Goal: Task Accomplishment & Management: Manage account settings

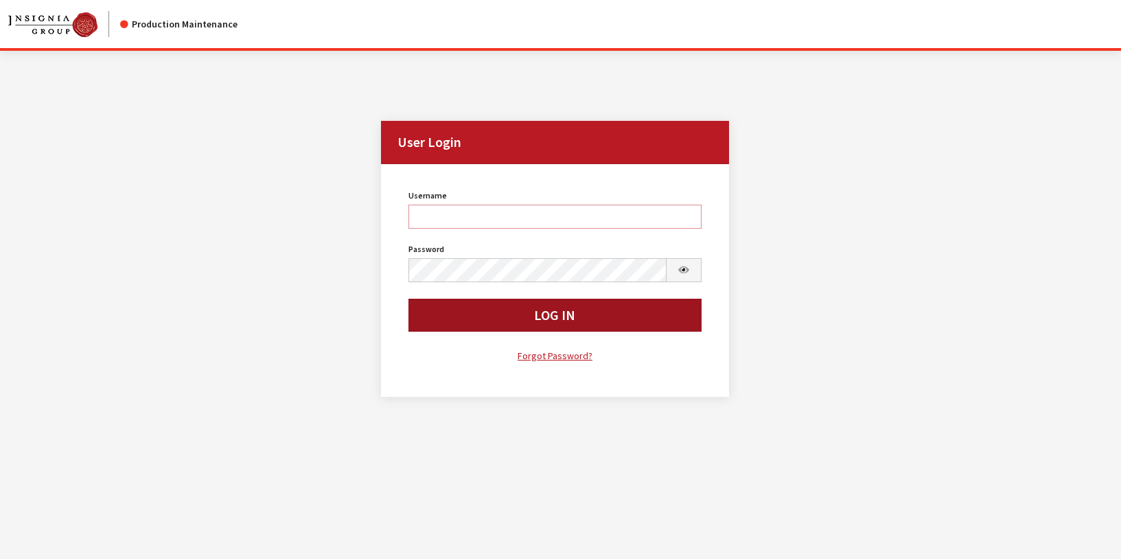
type input "rgoodwin"
click at [460, 319] on button "Log In" at bounding box center [554, 315] width 293 height 33
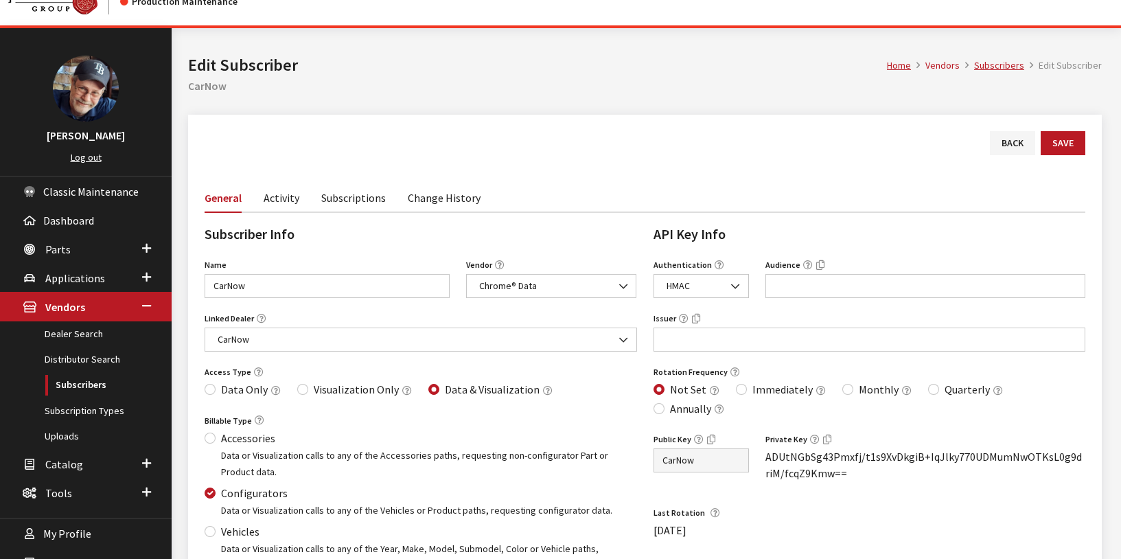
scroll to position [21, 0]
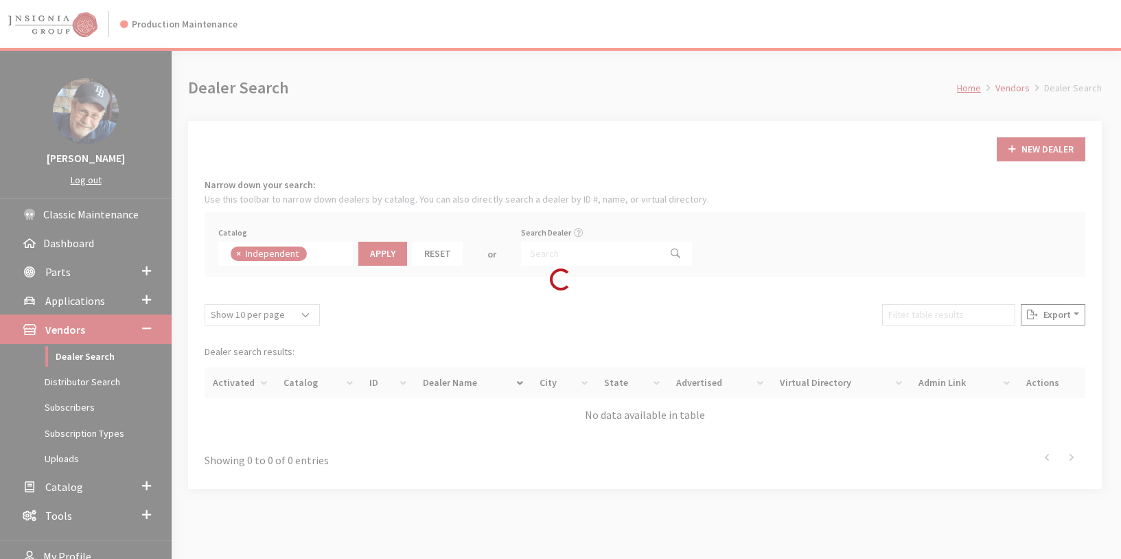
scroll to position [100, 0]
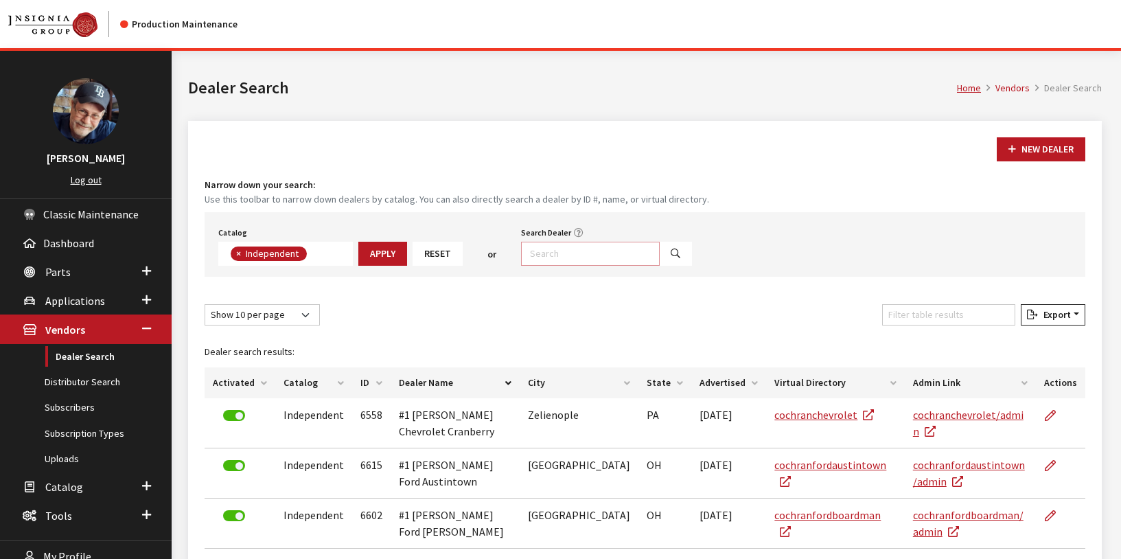
click at [574, 247] on input "Search Dealer" at bounding box center [590, 254] width 139 height 24
type input "dealer inspire"
select select
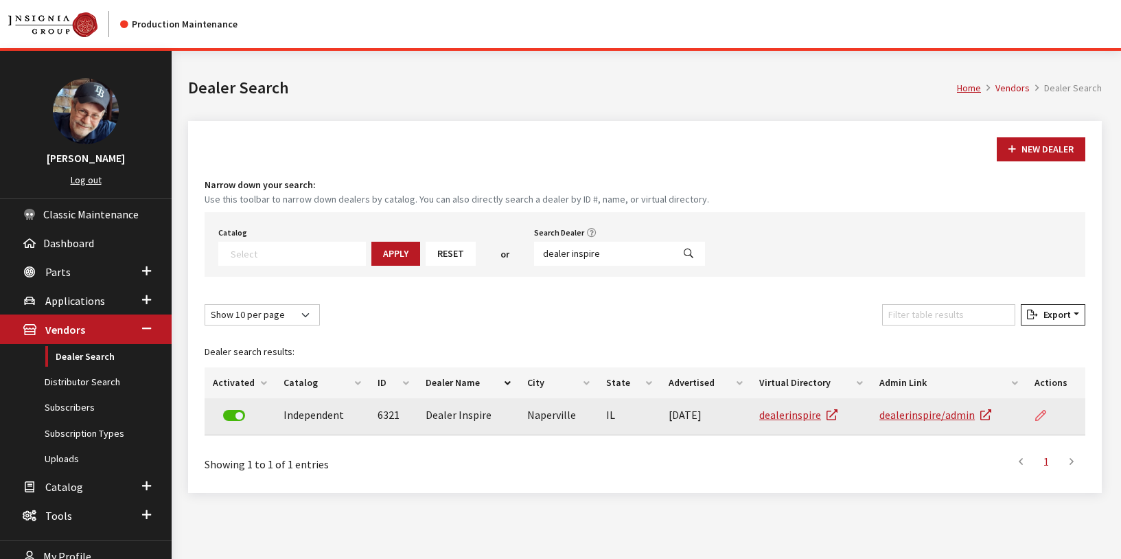
click at [1038, 414] on icon at bounding box center [1040, 415] width 11 height 11
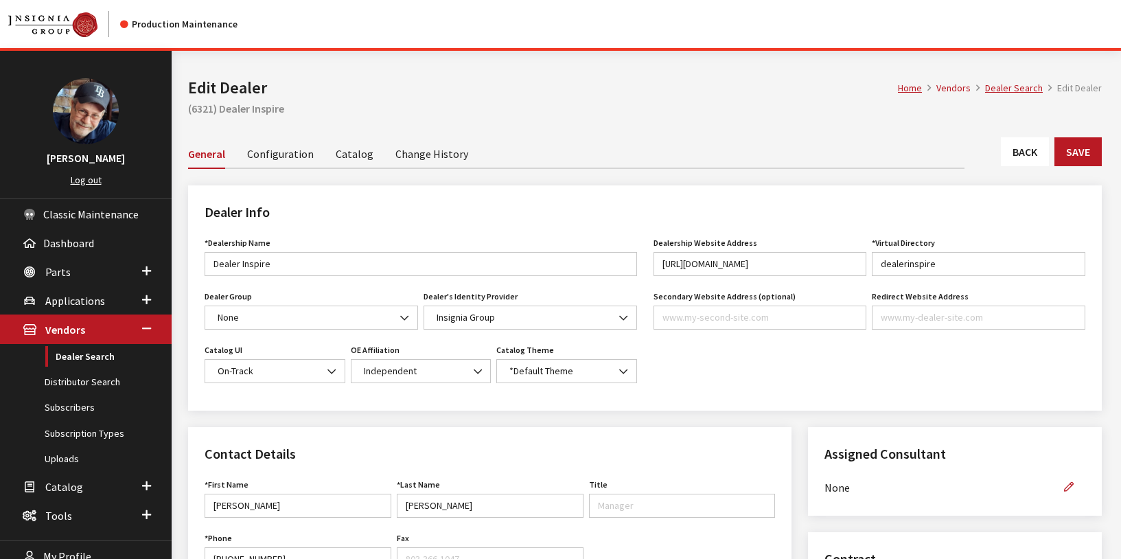
click at [425, 155] on link "Change History" at bounding box center [431, 153] width 73 height 29
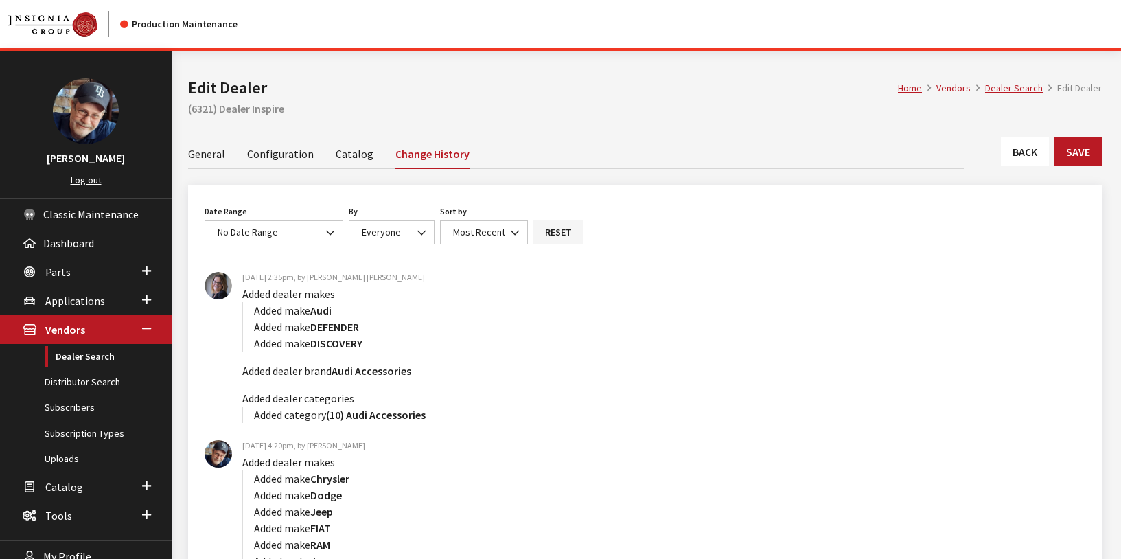
click at [209, 154] on link "General" at bounding box center [206, 153] width 37 height 29
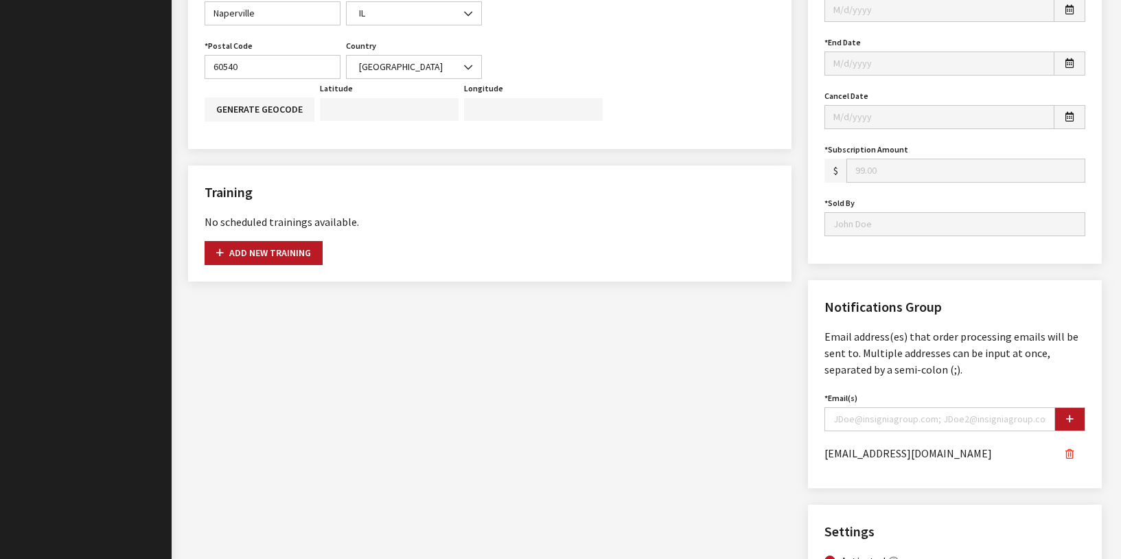
scroll to position [684, 0]
click at [1071, 452] on icon "button" at bounding box center [1069, 453] width 8 height 10
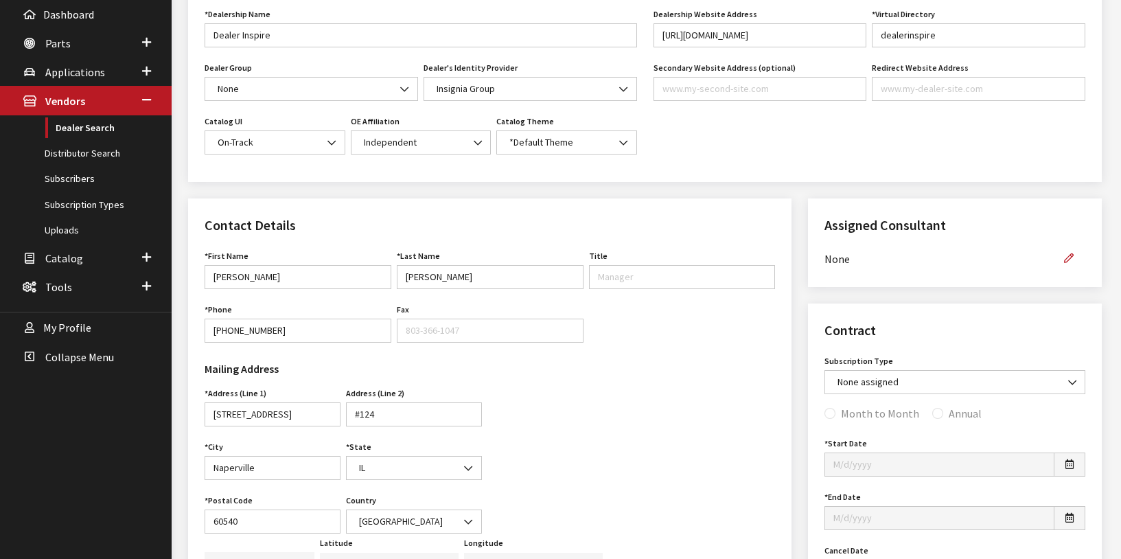
scroll to position [228, 0]
drag, startPoint x: 288, startPoint y: 281, endPoint x: 179, endPoint y: 284, distance: 108.5
click at [179, 284] on div "Modal title Cancel Yes OK Modal title OK Home Vendors Dealer Search Edit Dealer…" at bounding box center [645, 514] width 946 height 1382
paste input "[PERSON_NAME]"
type input "[PERSON_NAME]"
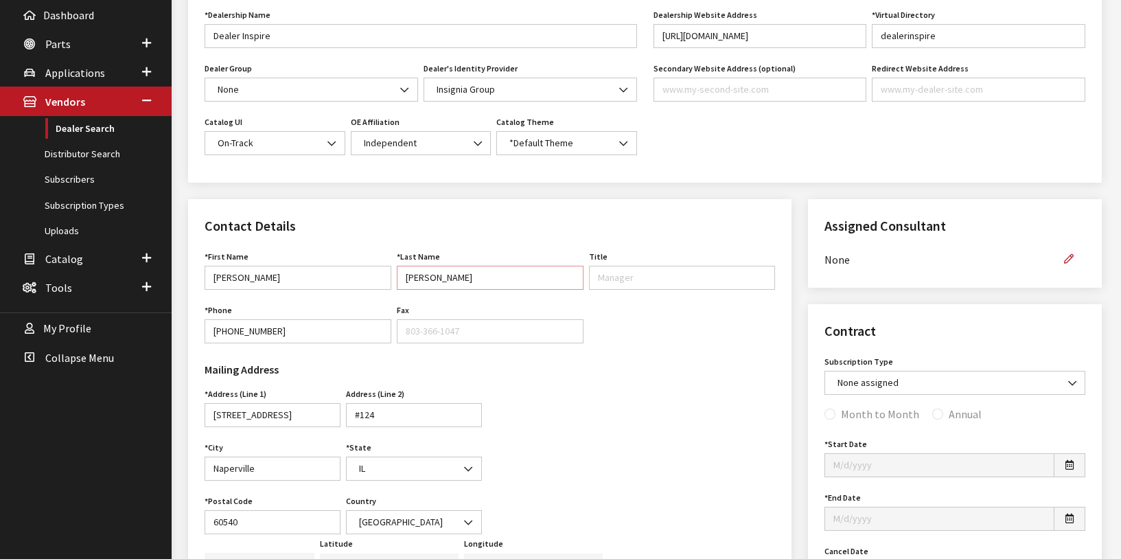
click at [428, 277] on input "[PERSON_NAME]" at bounding box center [490, 278] width 187 height 24
drag, startPoint x: 461, startPoint y: 278, endPoint x: 382, endPoint y: 276, distance: 78.3
click at [382, 276] on div "First Name [PERSON_NAME] First Name is required. Last Name [PERSON_NAME] Last N…" at bounding box center [490, 300] width 576 height 107
paste input "[PERSON_NAME]"
type input "[PERSON_NAME]"
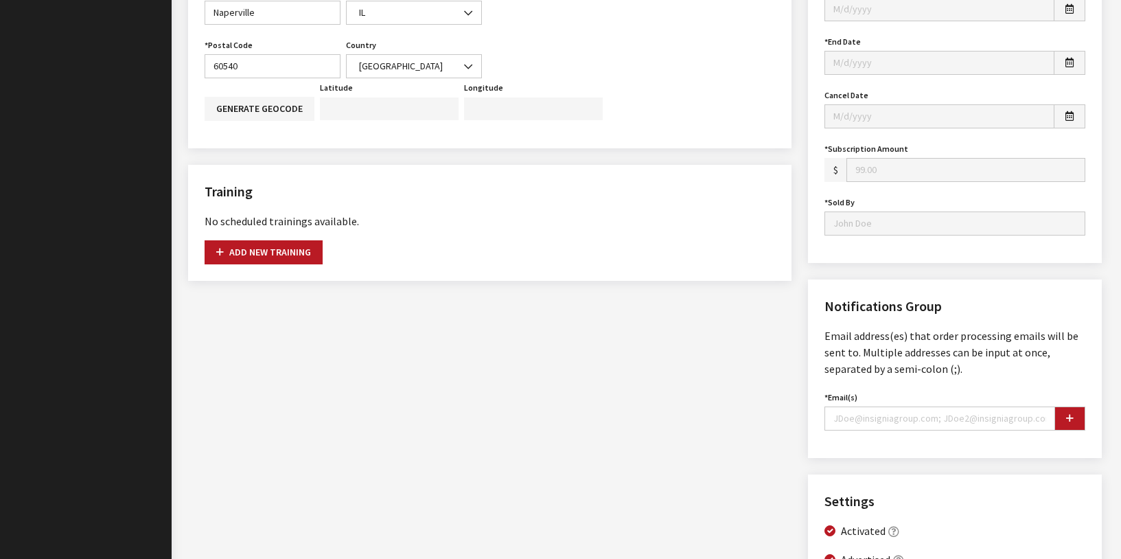
scroll to position [684, 0]
click at [916, 419] on input "Email(s)" at bounding box center [939, 418] width 231 height 24
paste input "[EMAIL_ADDRESS][DOMAIN_NAME]"
type input "[EMAIL_ADDRESS][DOMAIN_NAME]"
click at [1071, 417] on icon "button" at bounding box center [1070, 418] width 8 height 10
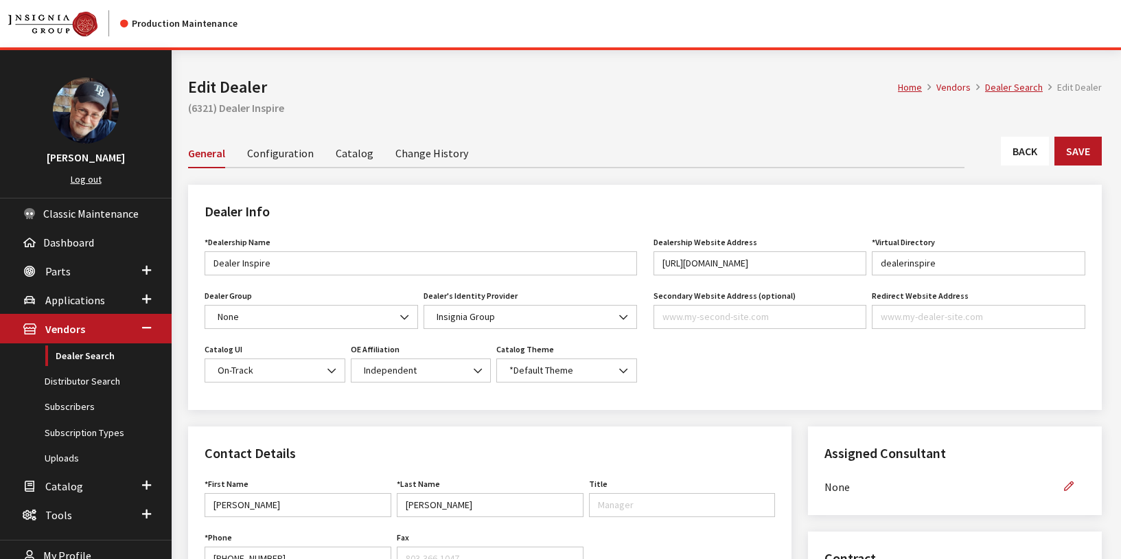
scroll to position [0, 0]
click at [1077, 154] on button "Save" at bounding box center [1077, 151] width 47 height 29
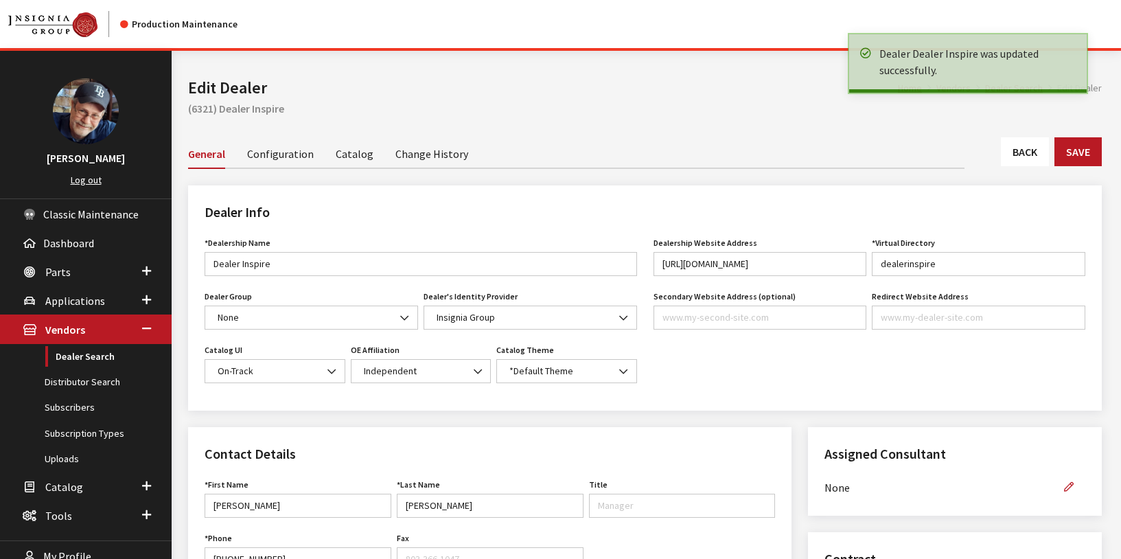
click at [419, 155] on link "Change History" at bounding box center [431, 153] width 73 height 29
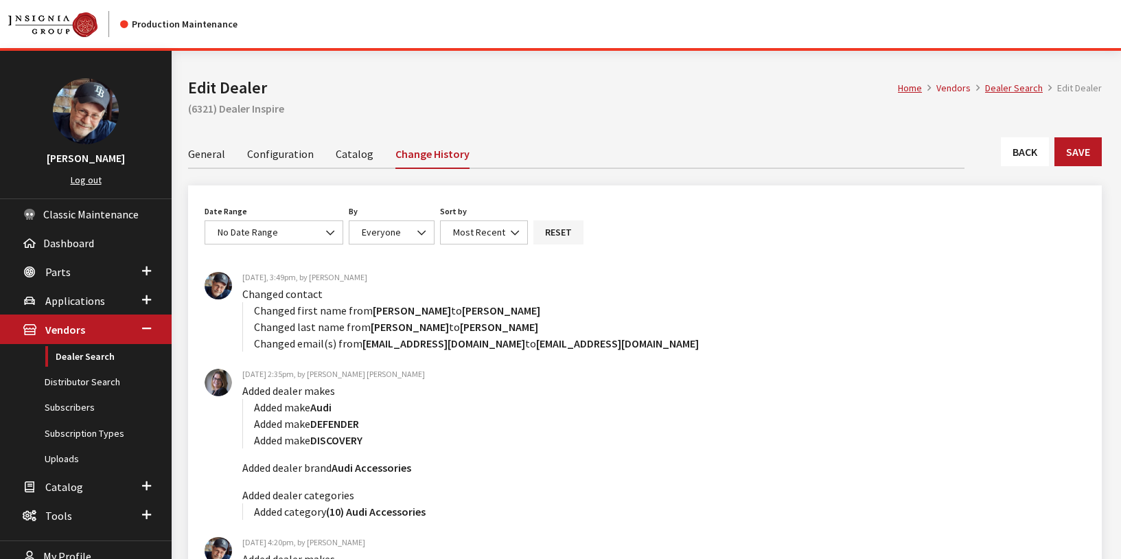
click at [421, 83] on h1 "Edit Dealer" at bounding box center [543, 87] width 710 height 25
click at [74, 412] on link "Subscribers" at bounding box center [86, 407] width 172 height 25
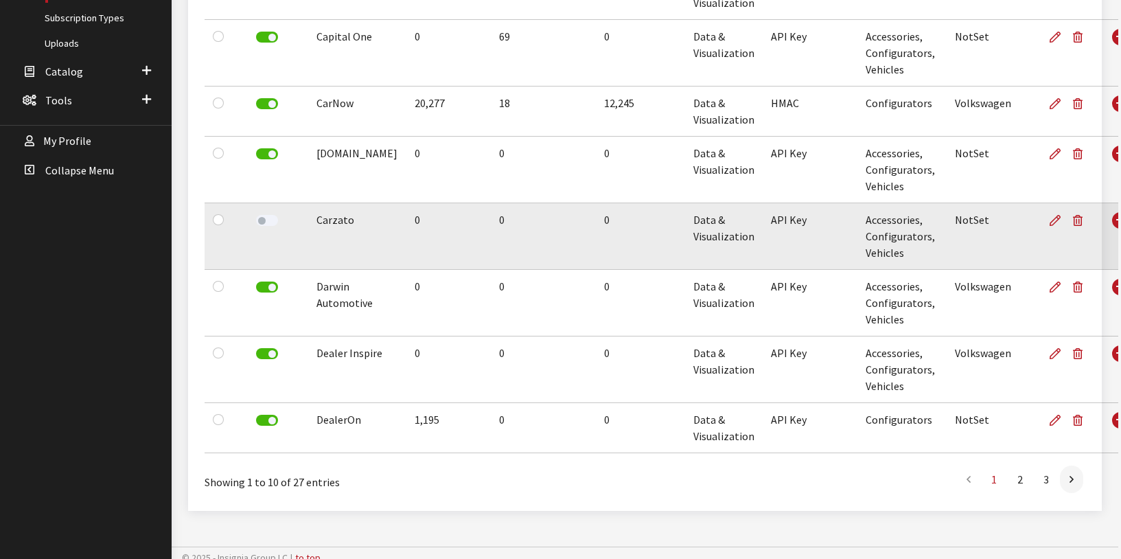
scroll to position [425, 0]
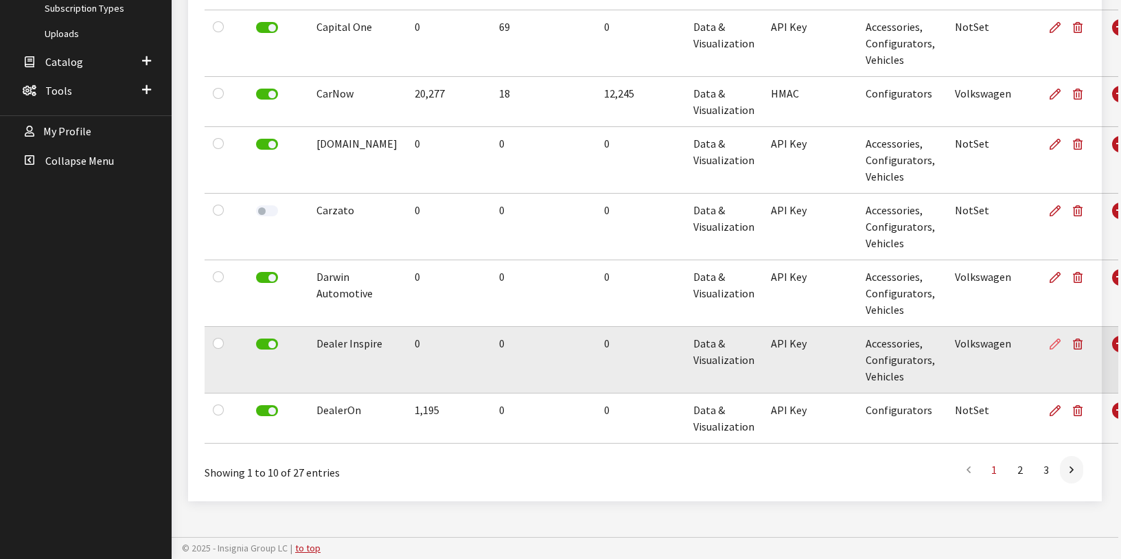
click at [1049, 342] on icon at bounding box center [1054, 344] width 11 height 11
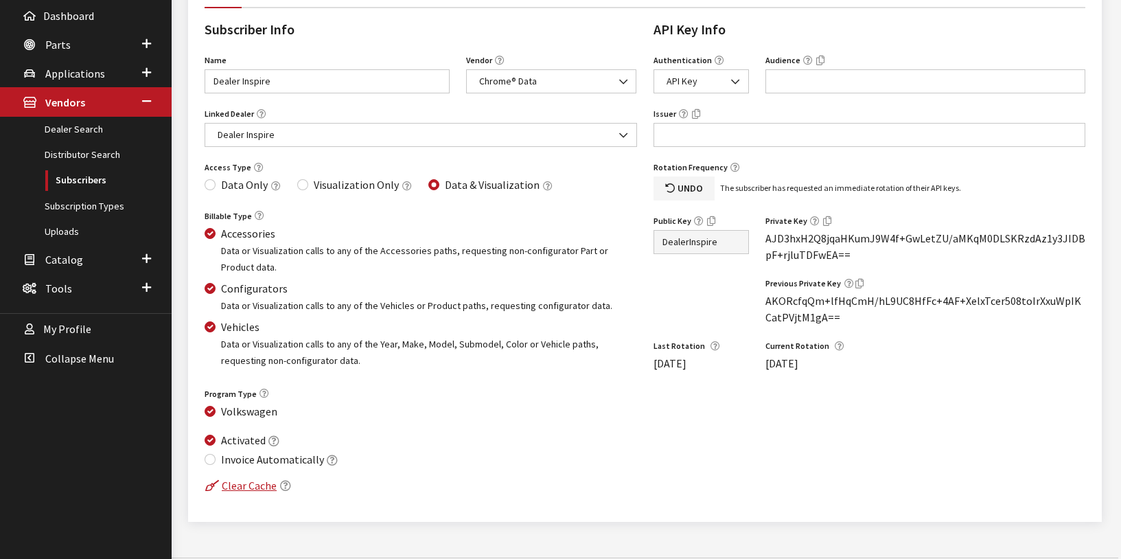
scroll to position [228, 0]
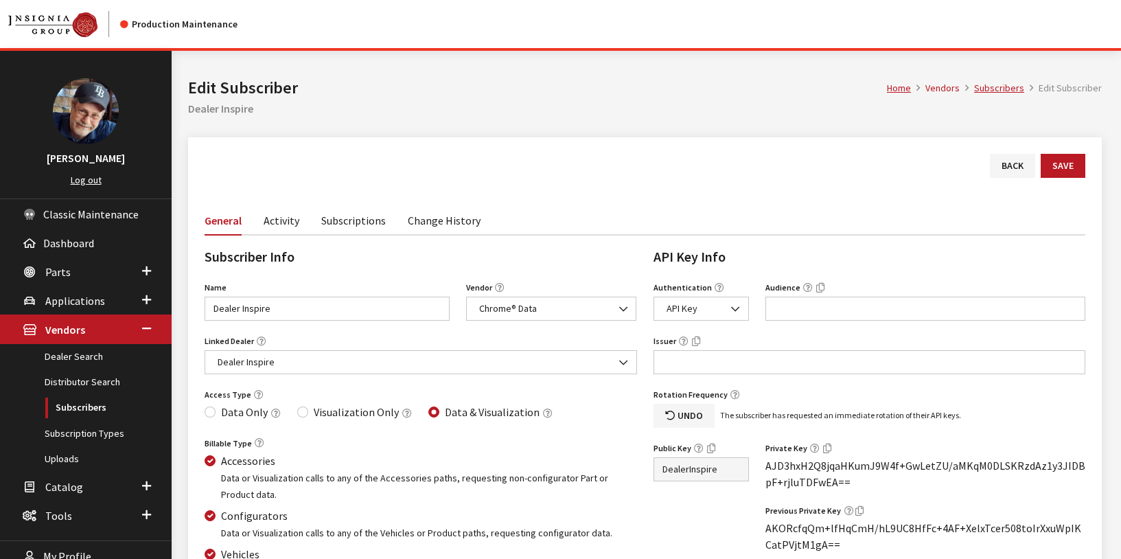
scroll to position [229, 0]
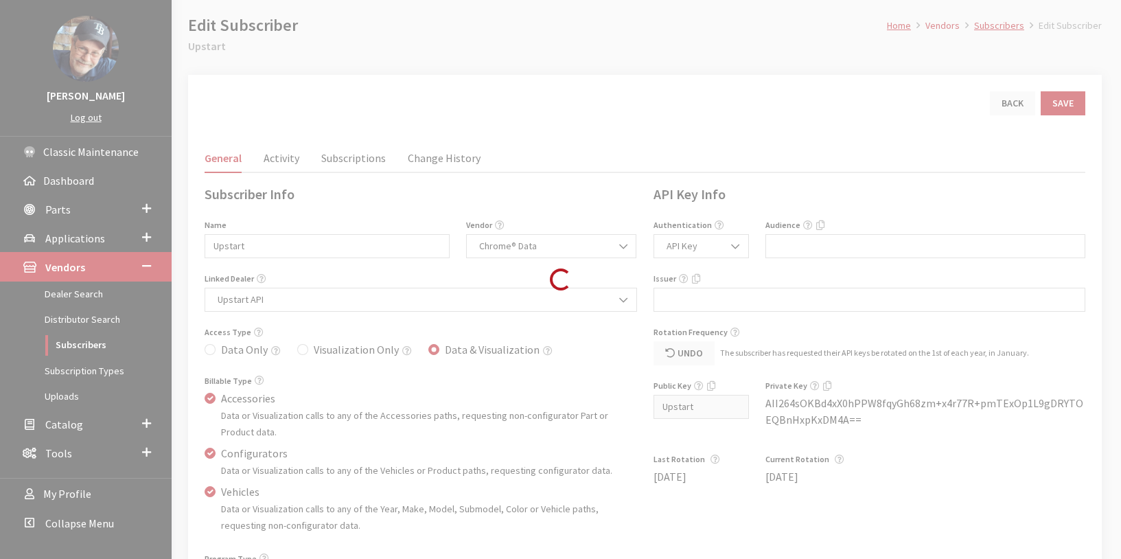
scroll to position [1, 0]
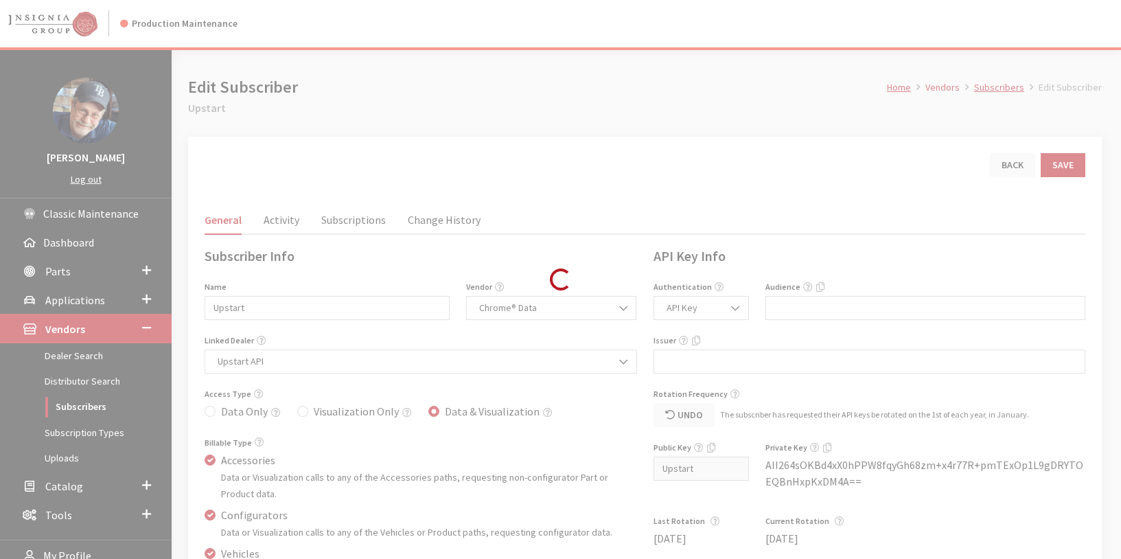
click at [437, 220] on div "Loading..." at bounding box center [560, 279] width 1121 height 559
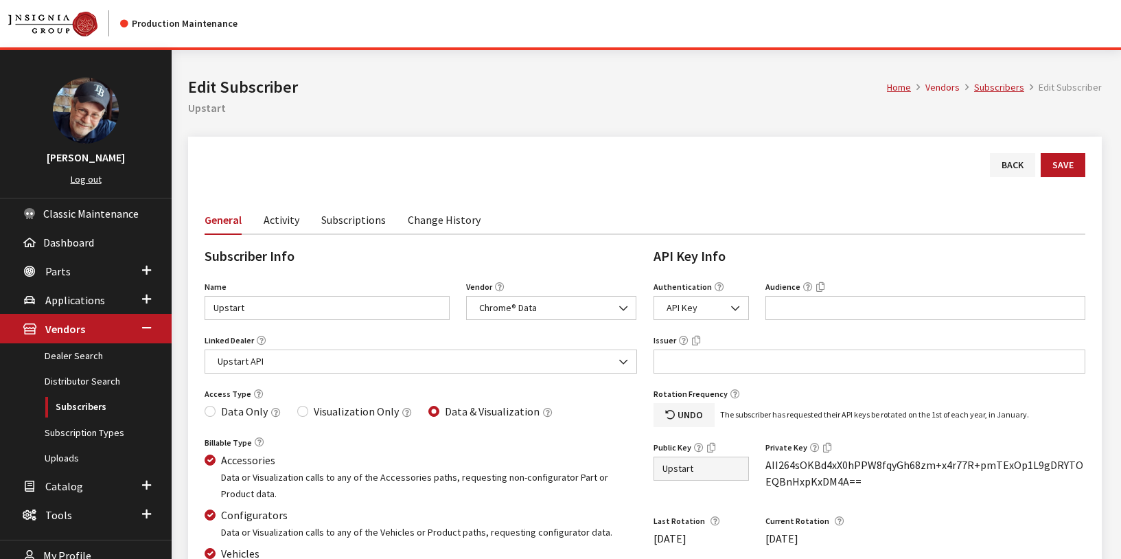
click at [437, 220] on link "Change History" at bounding box center [444, 219] width 73 height 29
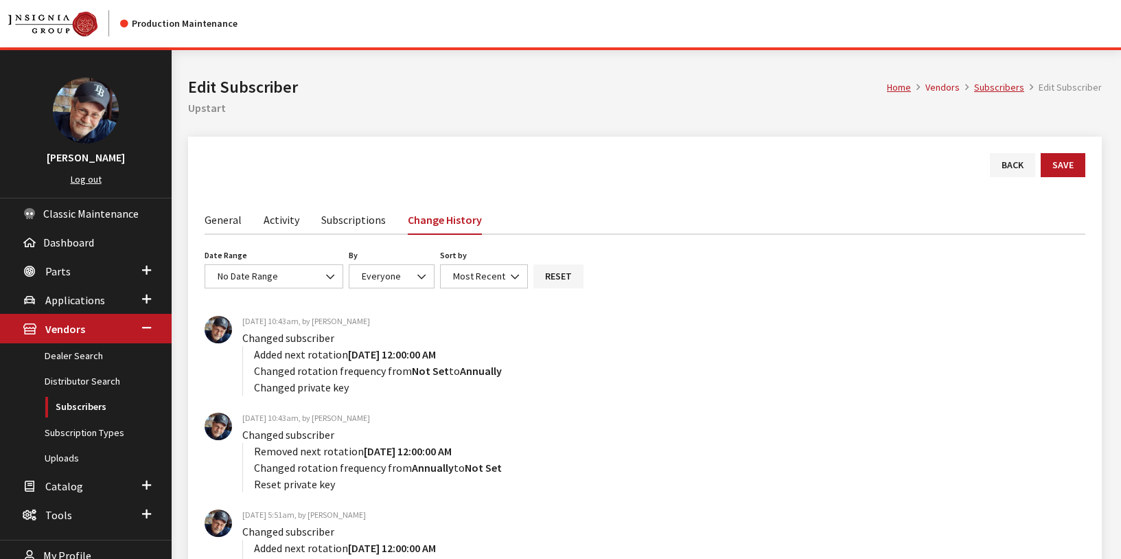
click at [218, 220] on link "General" at bounding box center [223, 219] width 37 height 29
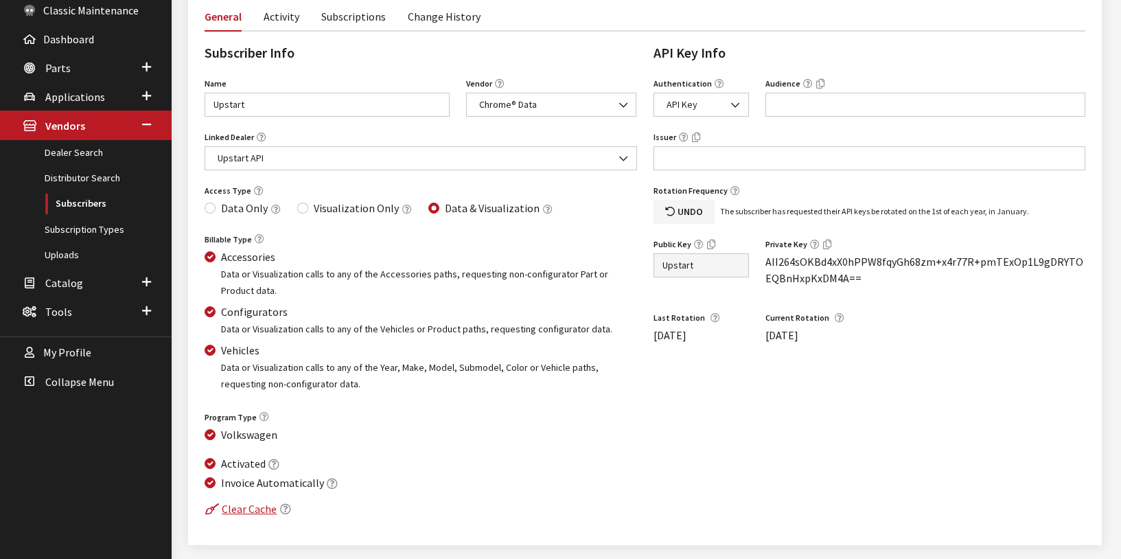
scroll to position [228, 0]
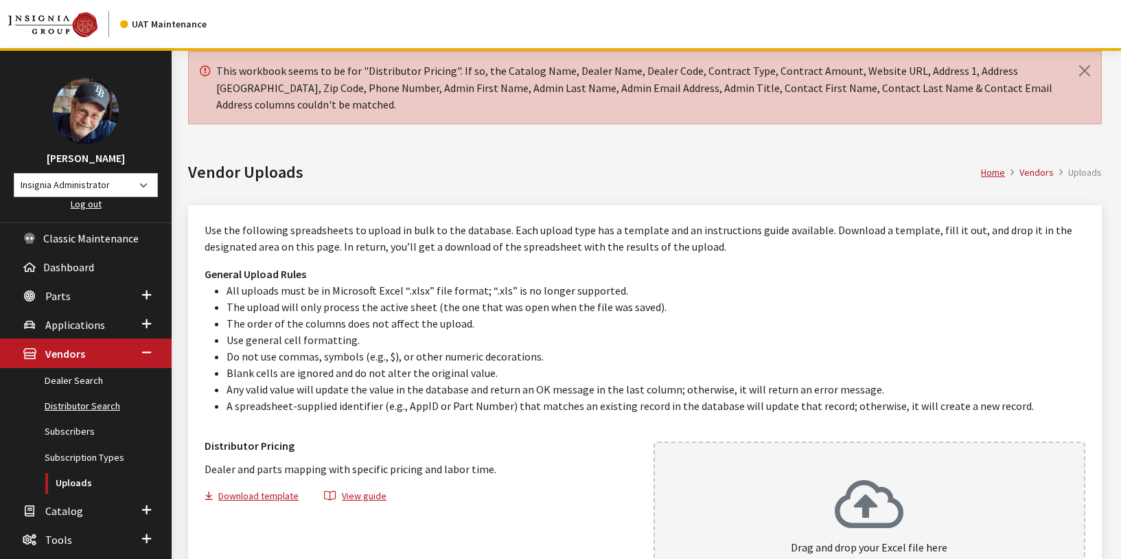
scroll to position [135, 0]
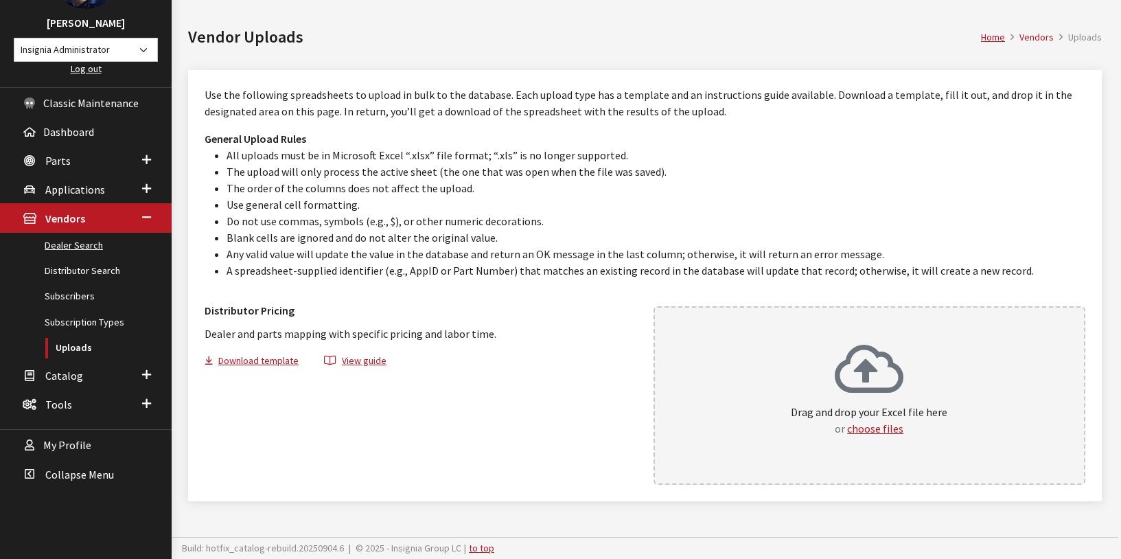
click at [67, 246] on link "Dealer Search" at bounding box center [86, 245] width 172 height 25
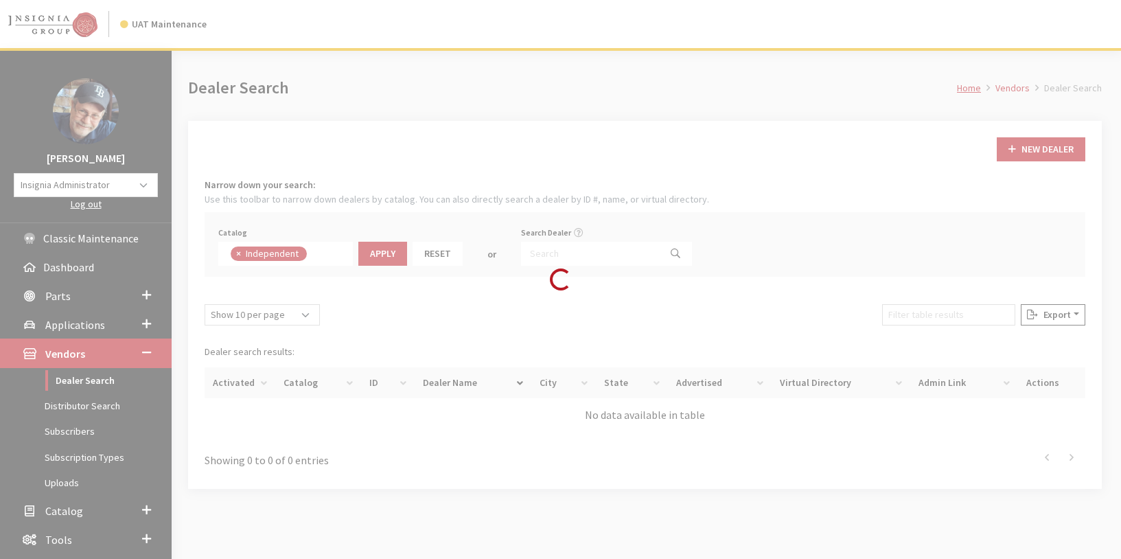
scroll to position [99, 0]
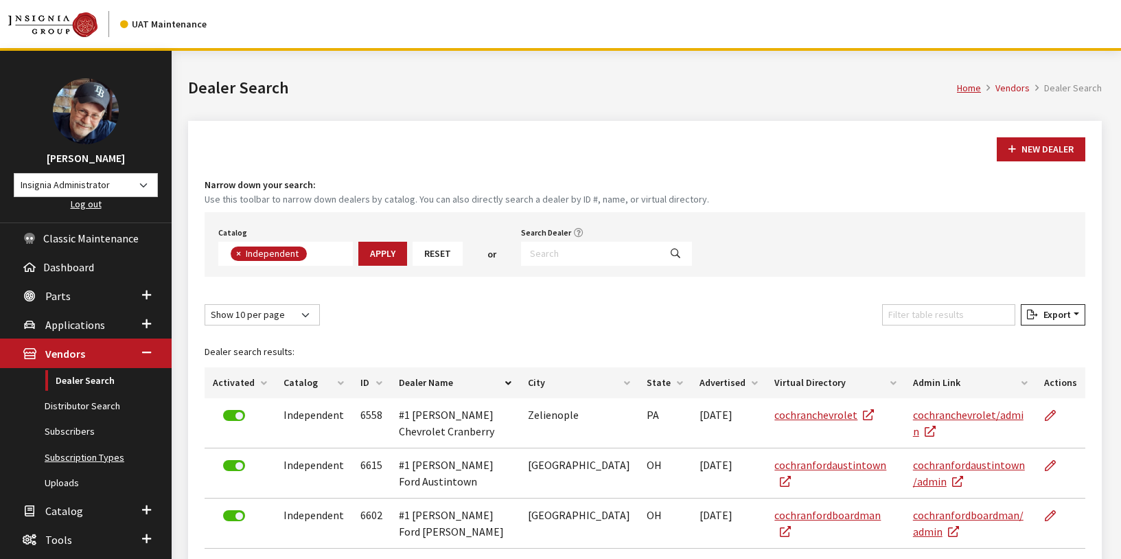
click at [74, 456] on link "Subscription Types" at bounding box center [86, 457] width 172 height 25
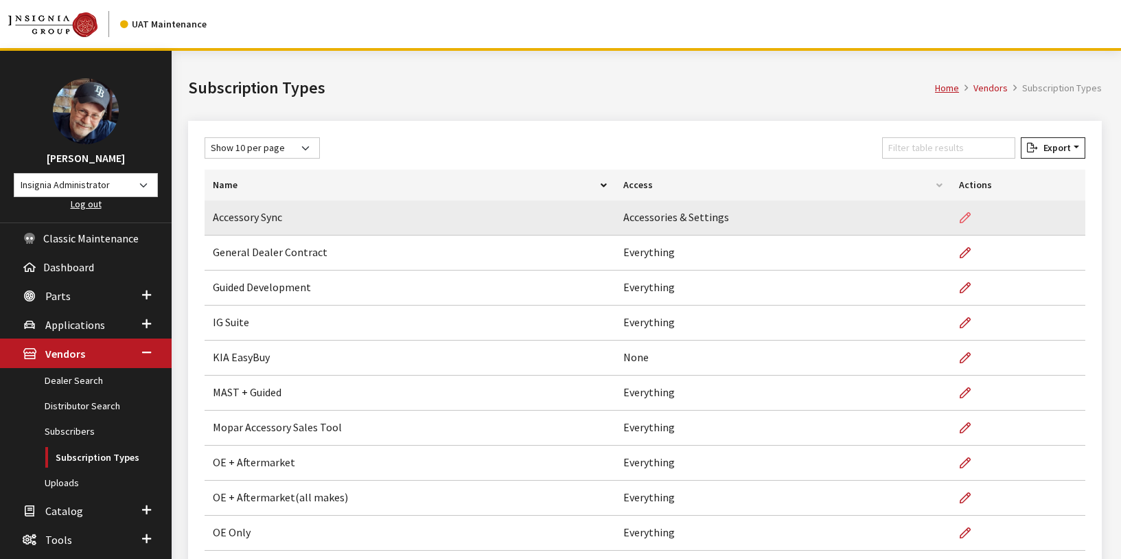
click at [964, 222] on icon at bounding box center [965, 218] width 11 height 11
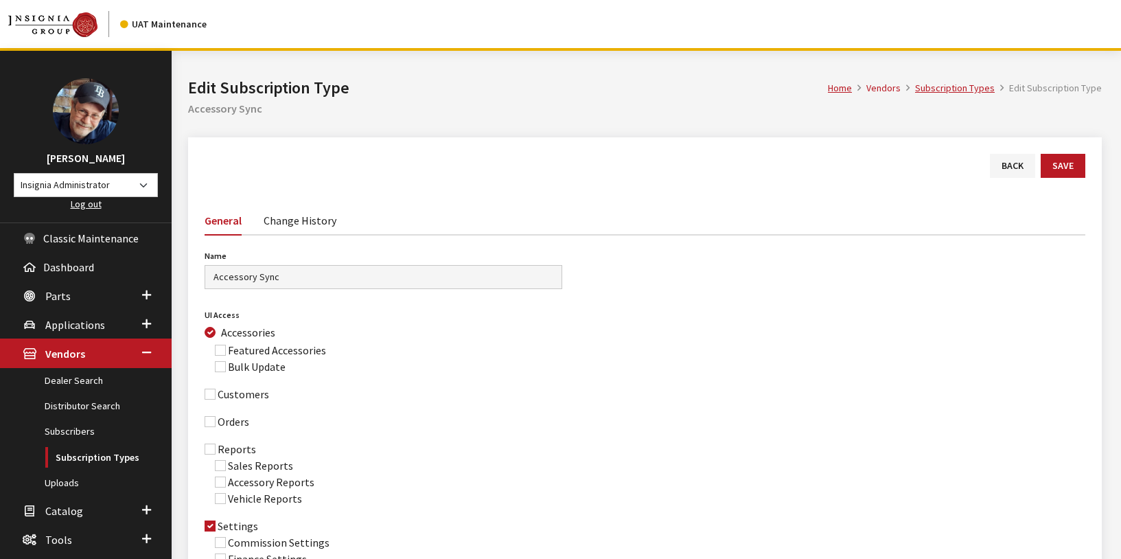
click at [324, 220] on link "Change History" at bounding box center [300, 219] width 73 height 29
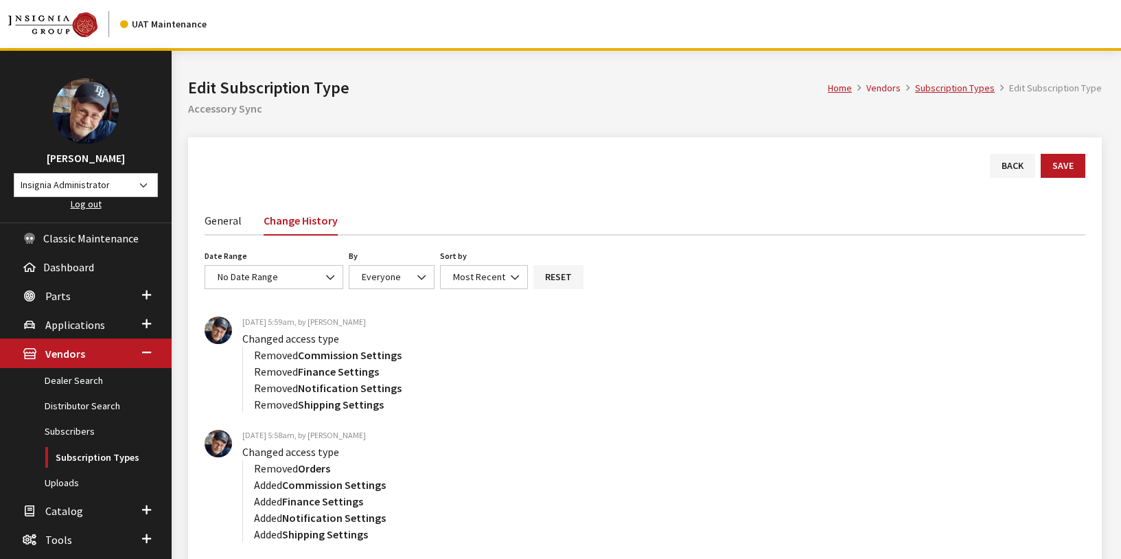
click at [218, 214] on link "General" at bounding box center [223, 219] width 37 height 29
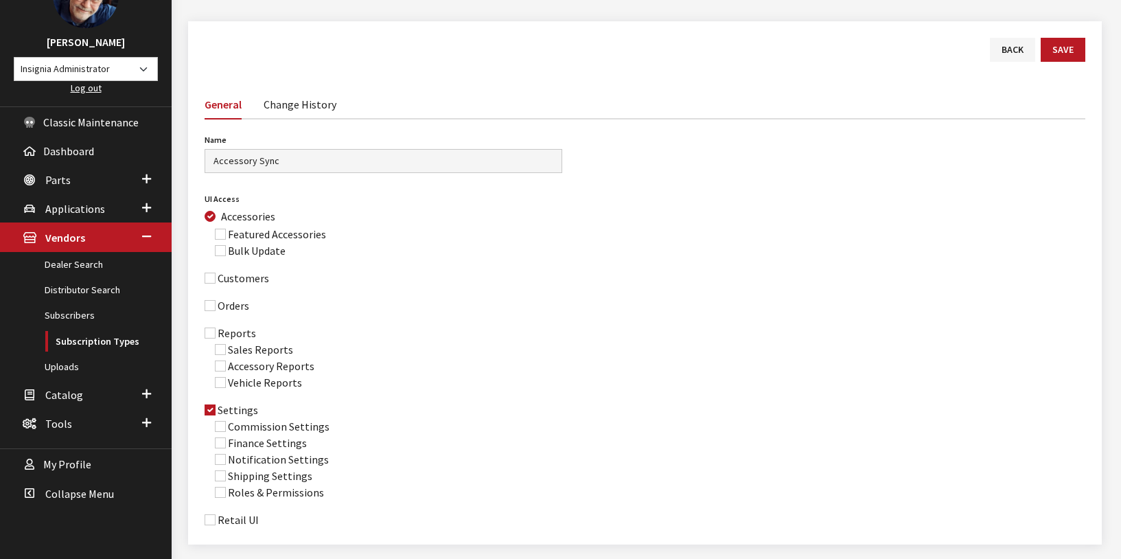
scroll to position [159, 0]
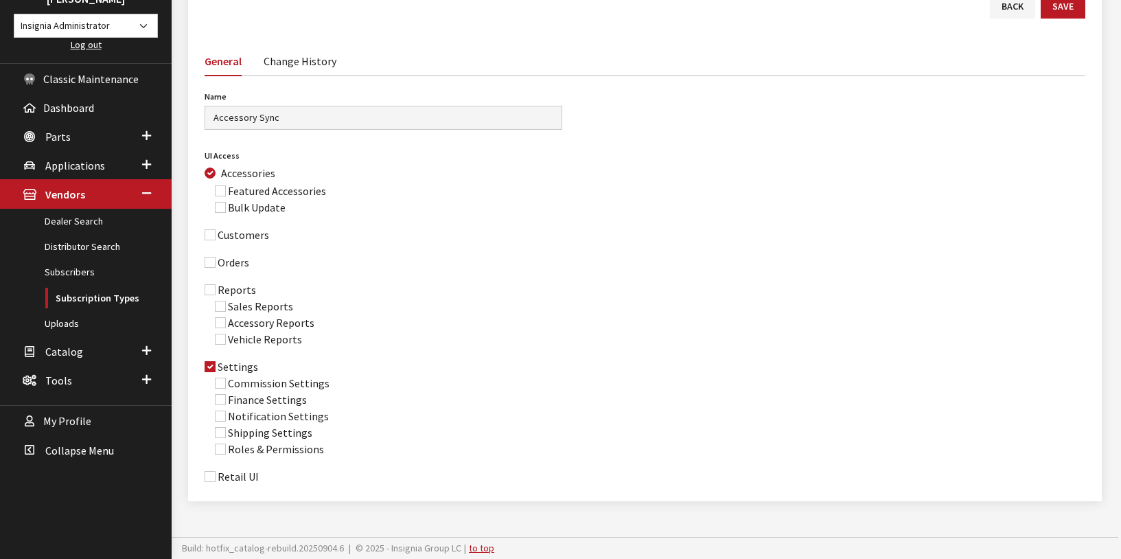
click at [542, 266] on div "Orders" at bounding box center [645, 262] width 881 height 16
